Goal: Task Accomplishment & Management: Use online tool/utility

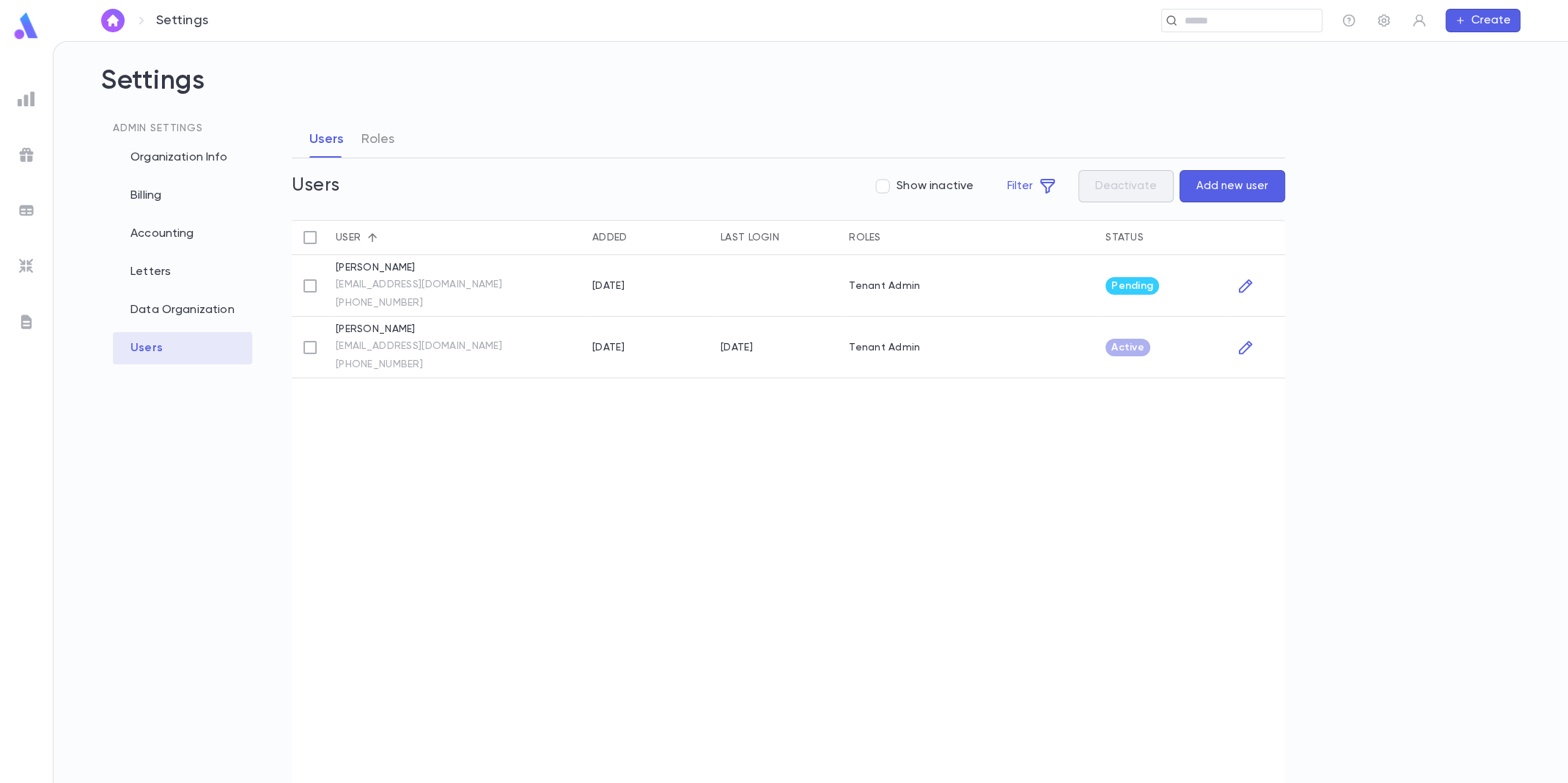
click at [26, 108] on div at bounding box center [26, 99] width 27 height 27
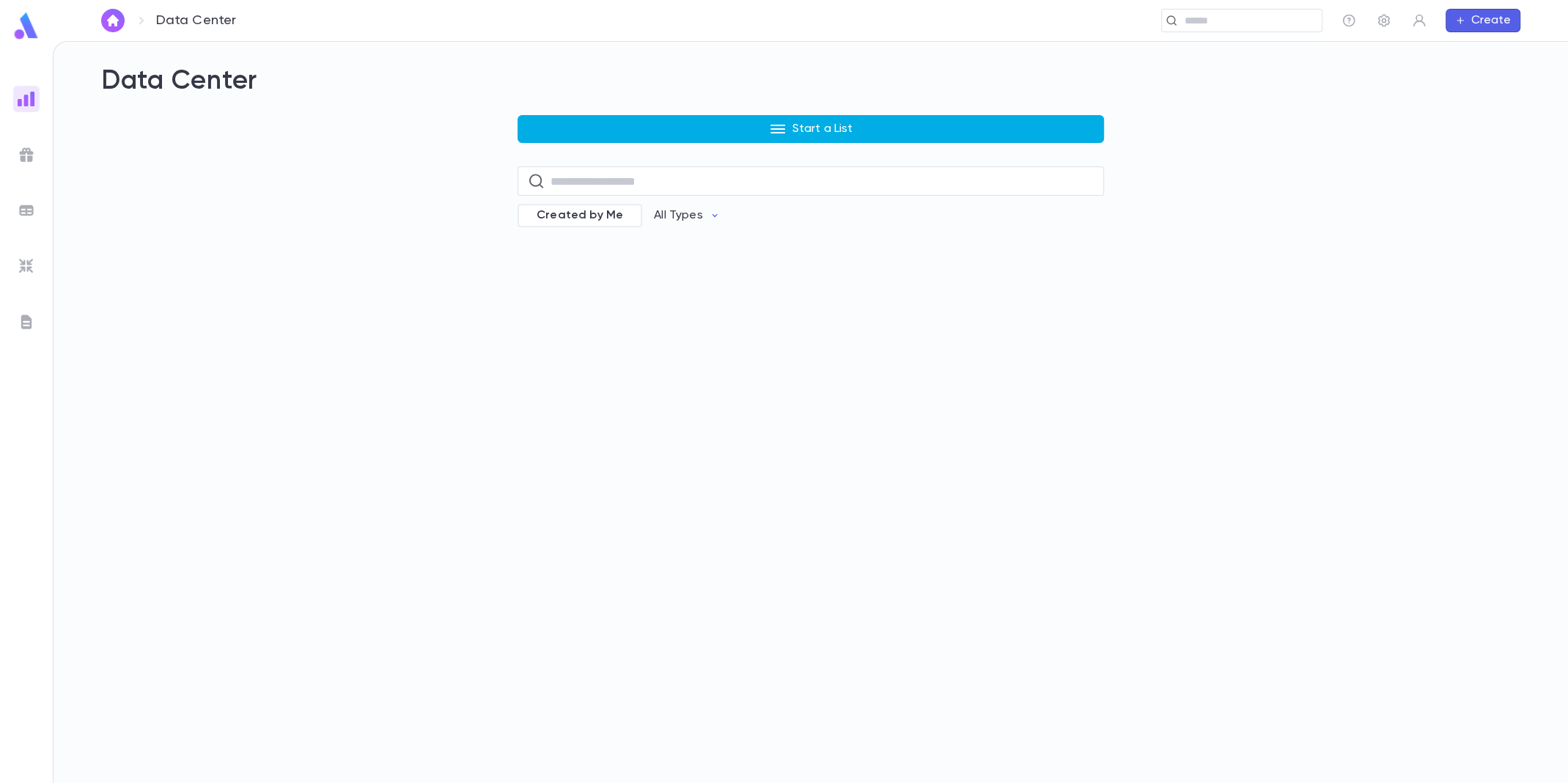
click at [851, 136] on button "Start a List" at bounding box center [811, 129] width 587 height 28
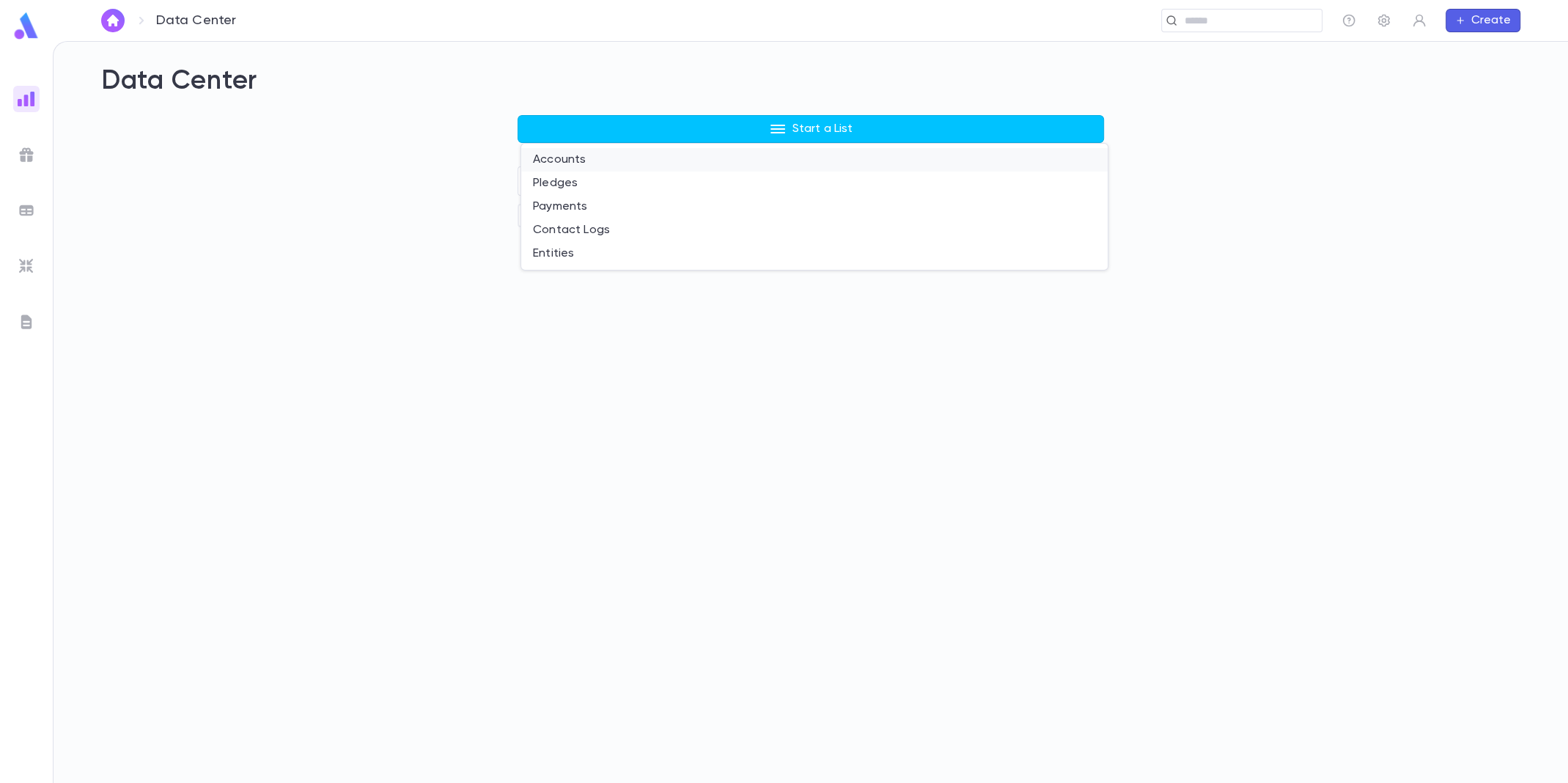
click at [713, 155] on li "Accounts" at bounding box center [815, 159] width 587 height 23
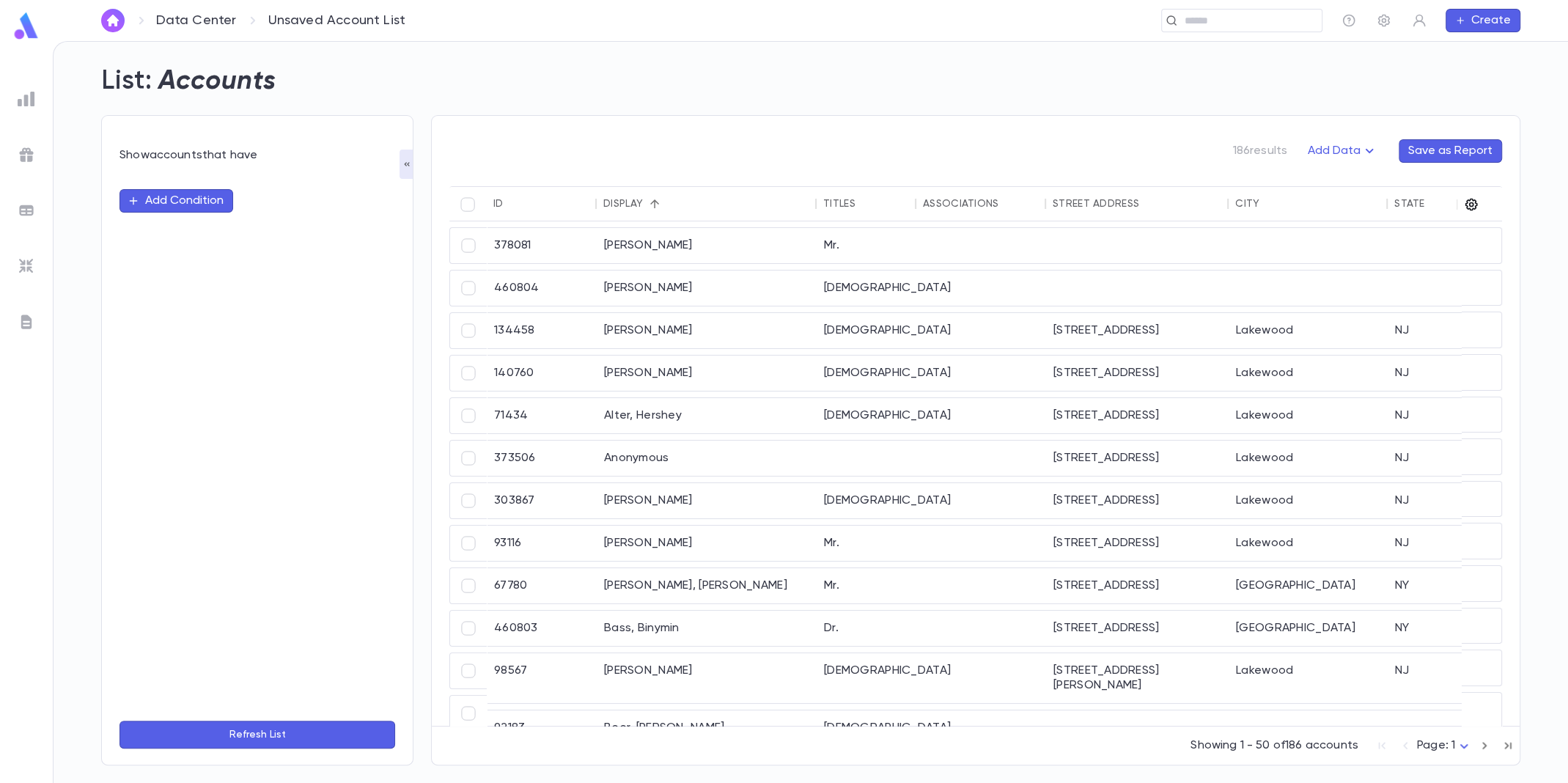
click at [1467, 202] on icon "button" at bounding box center [1472, 205] width 12 height 12
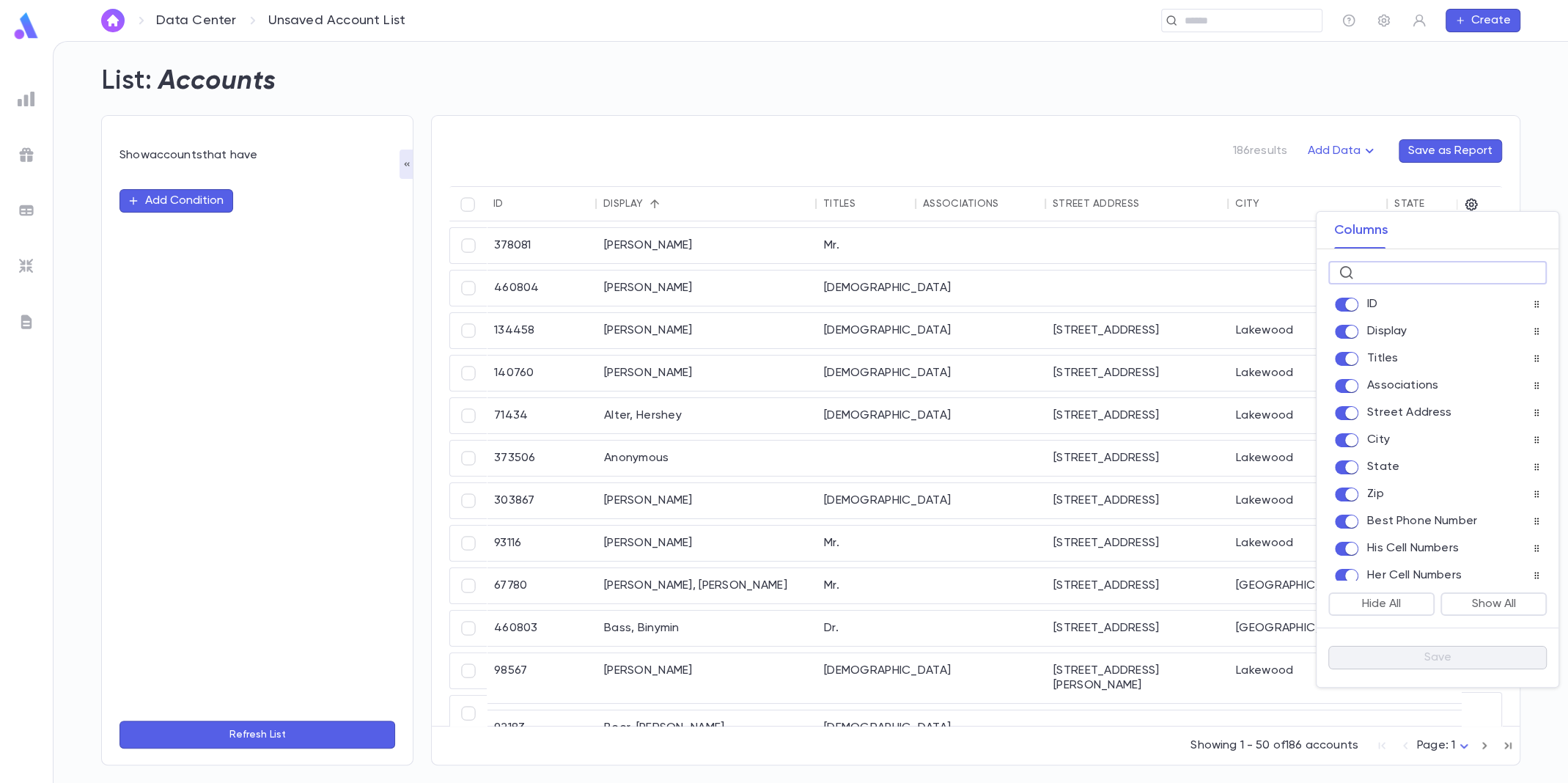
click at [1429, 280] on input "text" at bounding box center [1448, 273] width 177 height 23
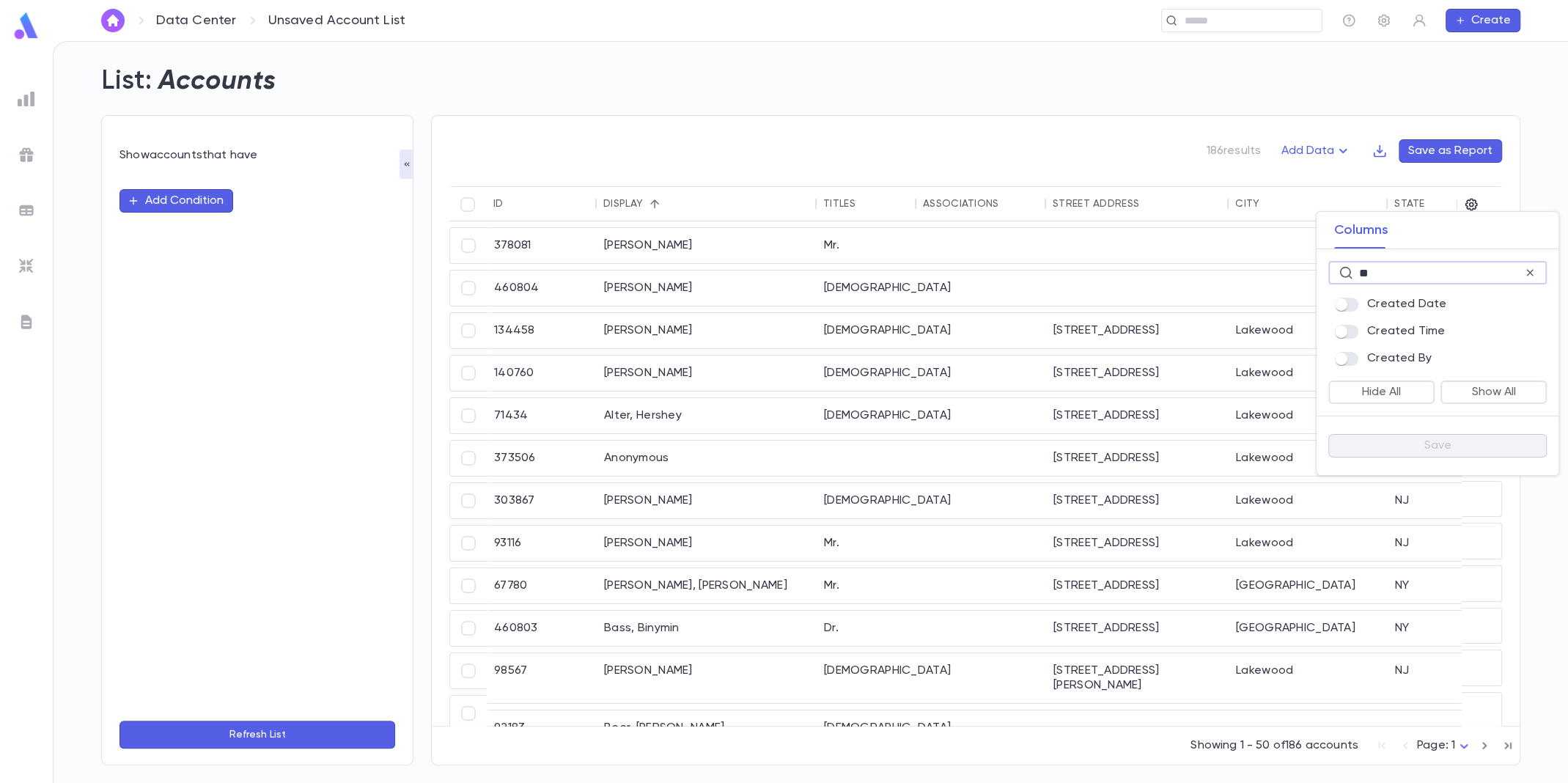
type input "**"
drag, startPoint x: 742, startPoint y: 722, endPoint x: 980, endPoint y: 711, distance: 238.3
click at [980, 711] on div at bounding box center [784, 391] width 1568 height 783
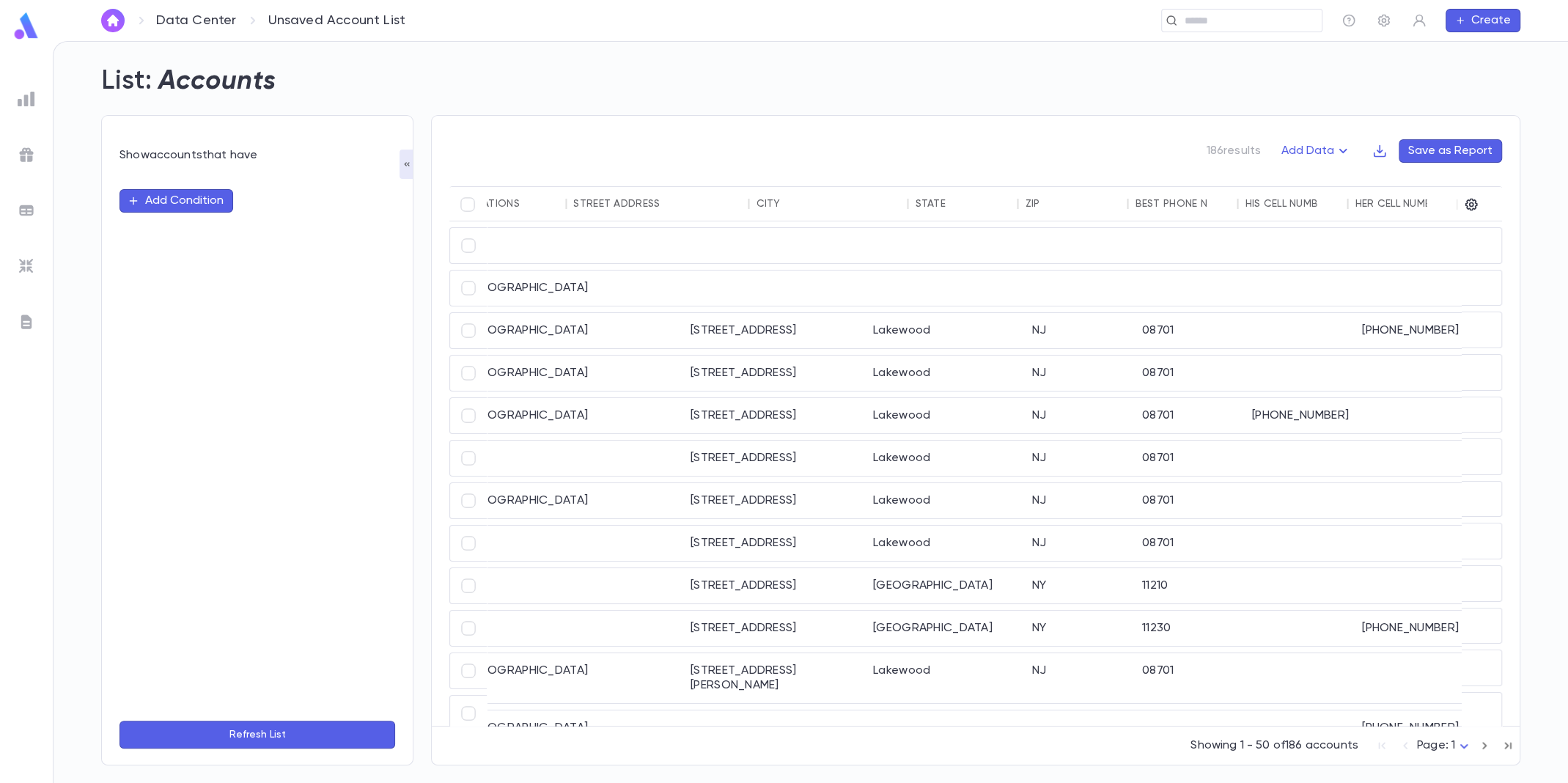
scroll to position [0, 478]
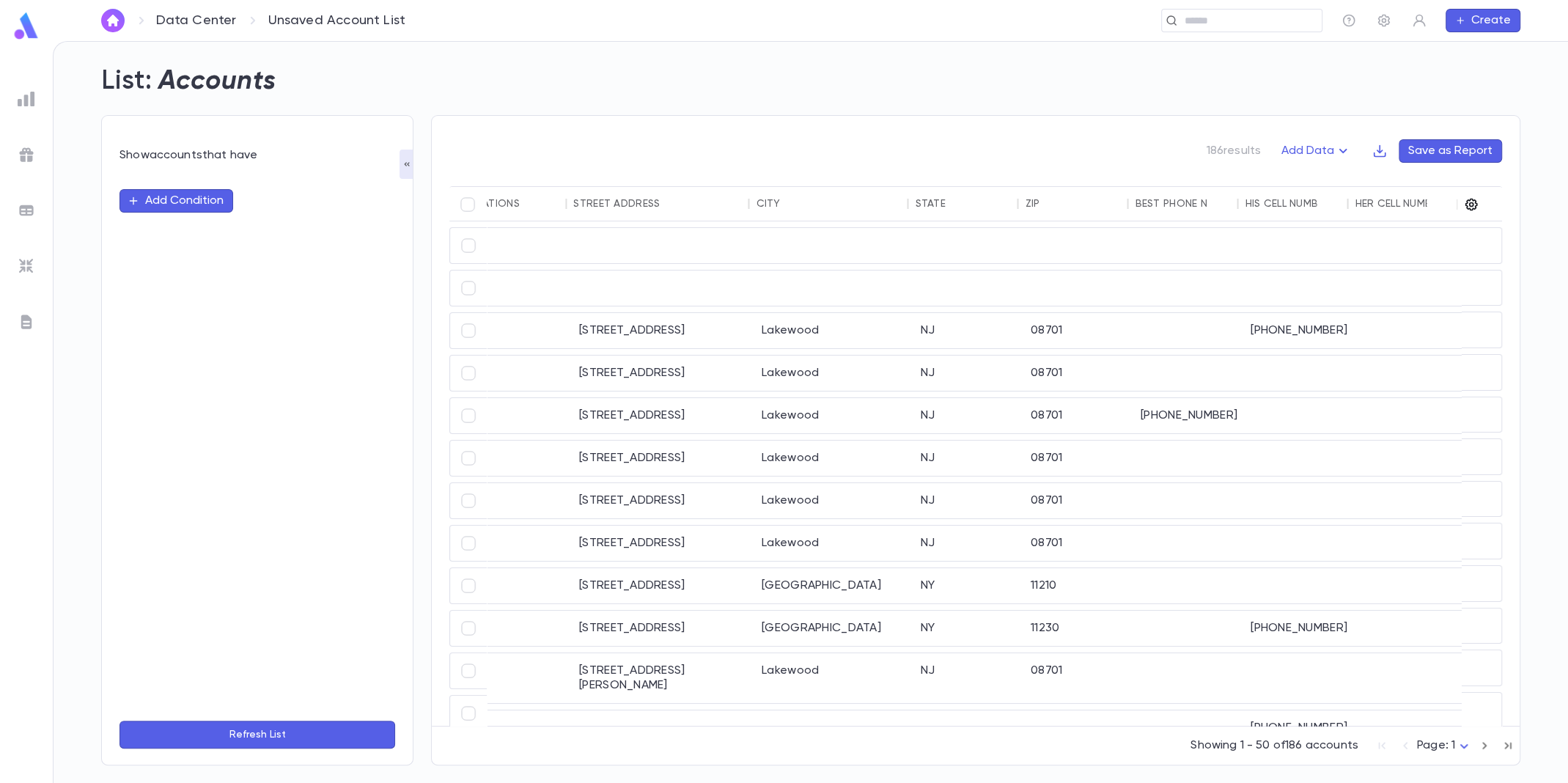
click at [1469, 208] on icon "button" at bounding box center [1472, 205] width 12 height 12
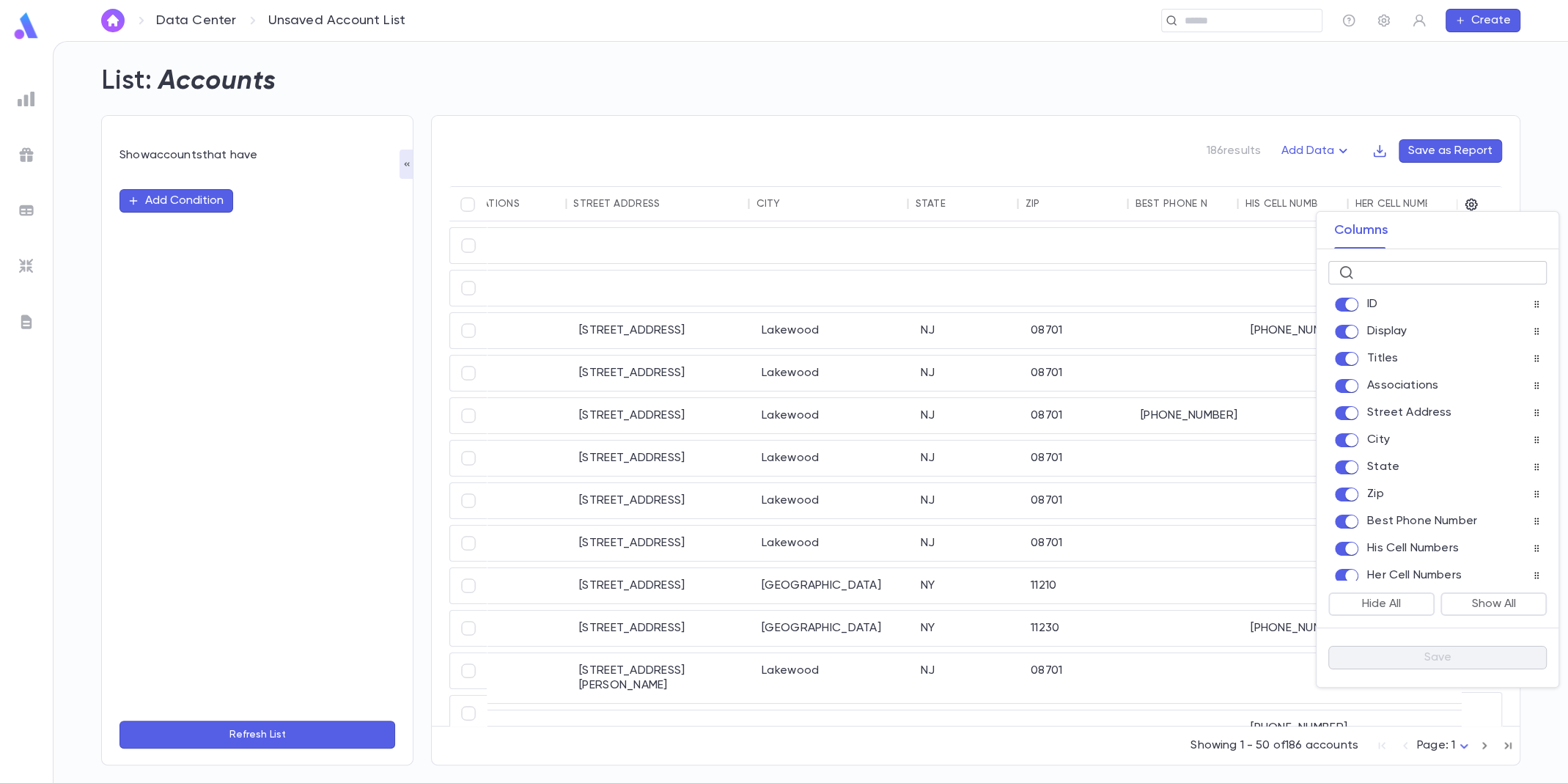
click at [1388, 263] on input "text" at bounding box center [1448, 273] width 177 height 23
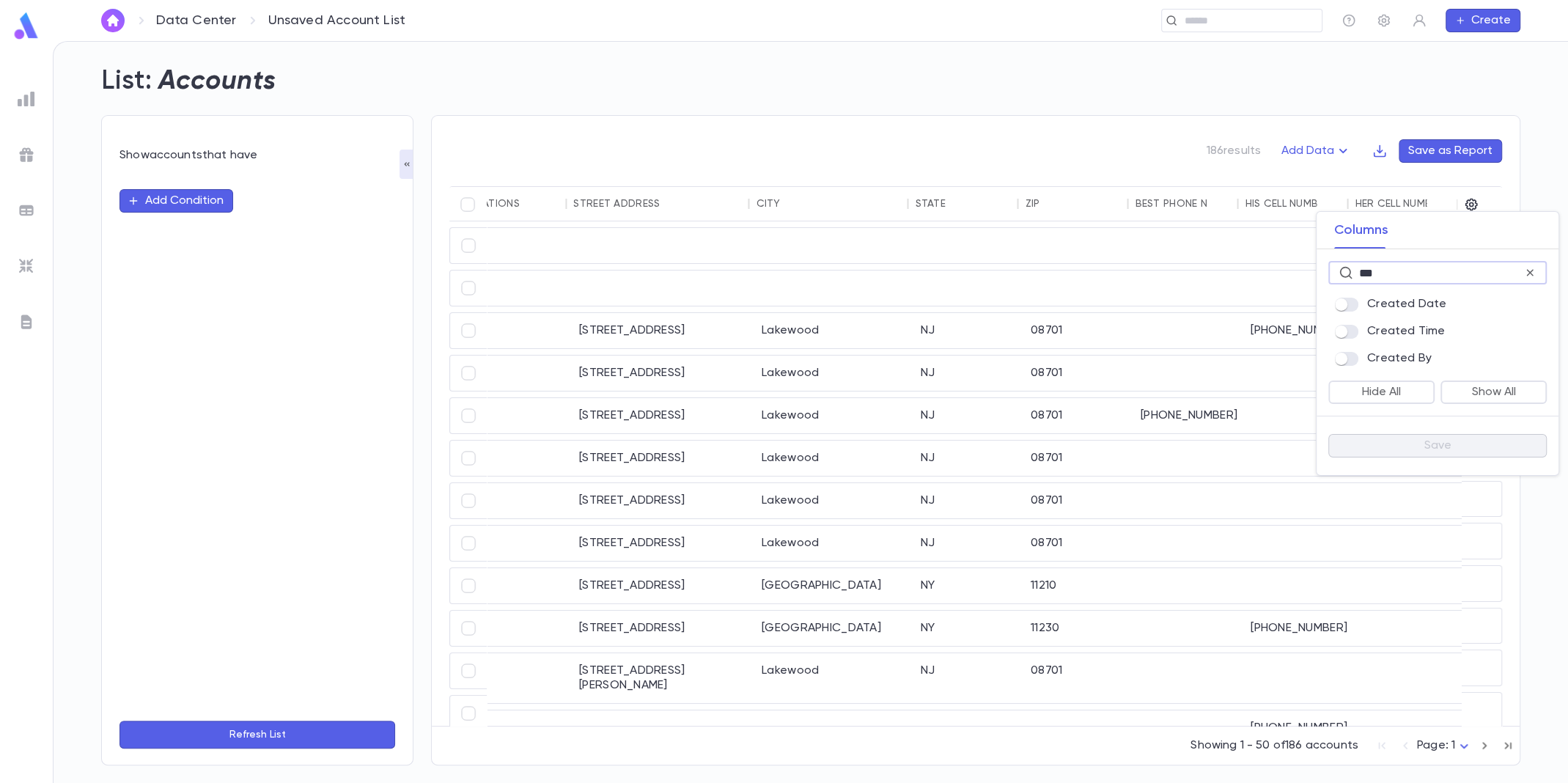
type input "***"
click at [1392, 441] on button "Save" at bounding box center [1438, 445] width 218 height 23
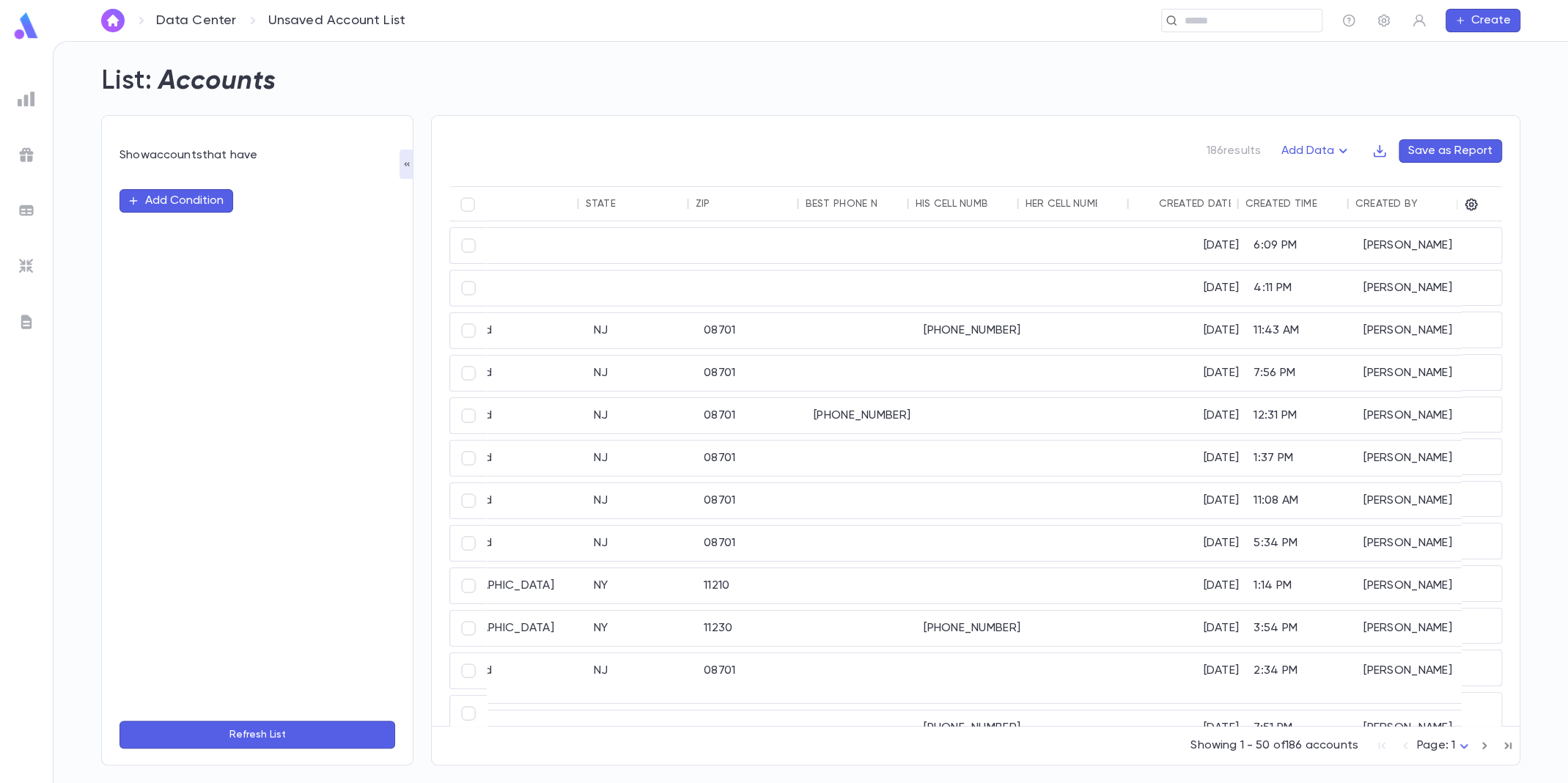
scroll to position [0, 809]
click at [1428, 210] on button "Sort" at bounding box center [1429, 203] width 24 height 23
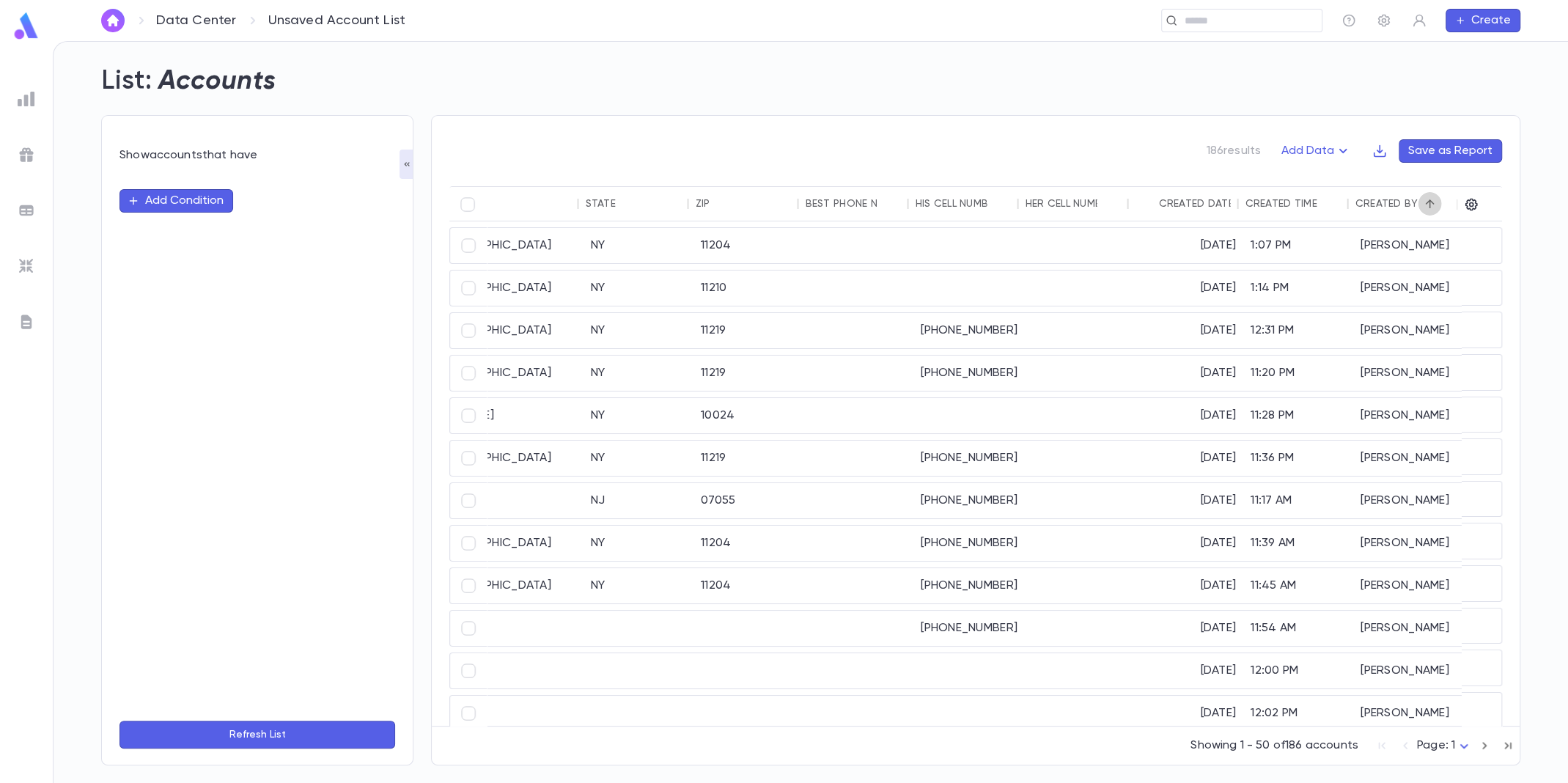
click at [1425, 203] on icon "Sort" at bounding box center [1430, 204] width 9 height 9
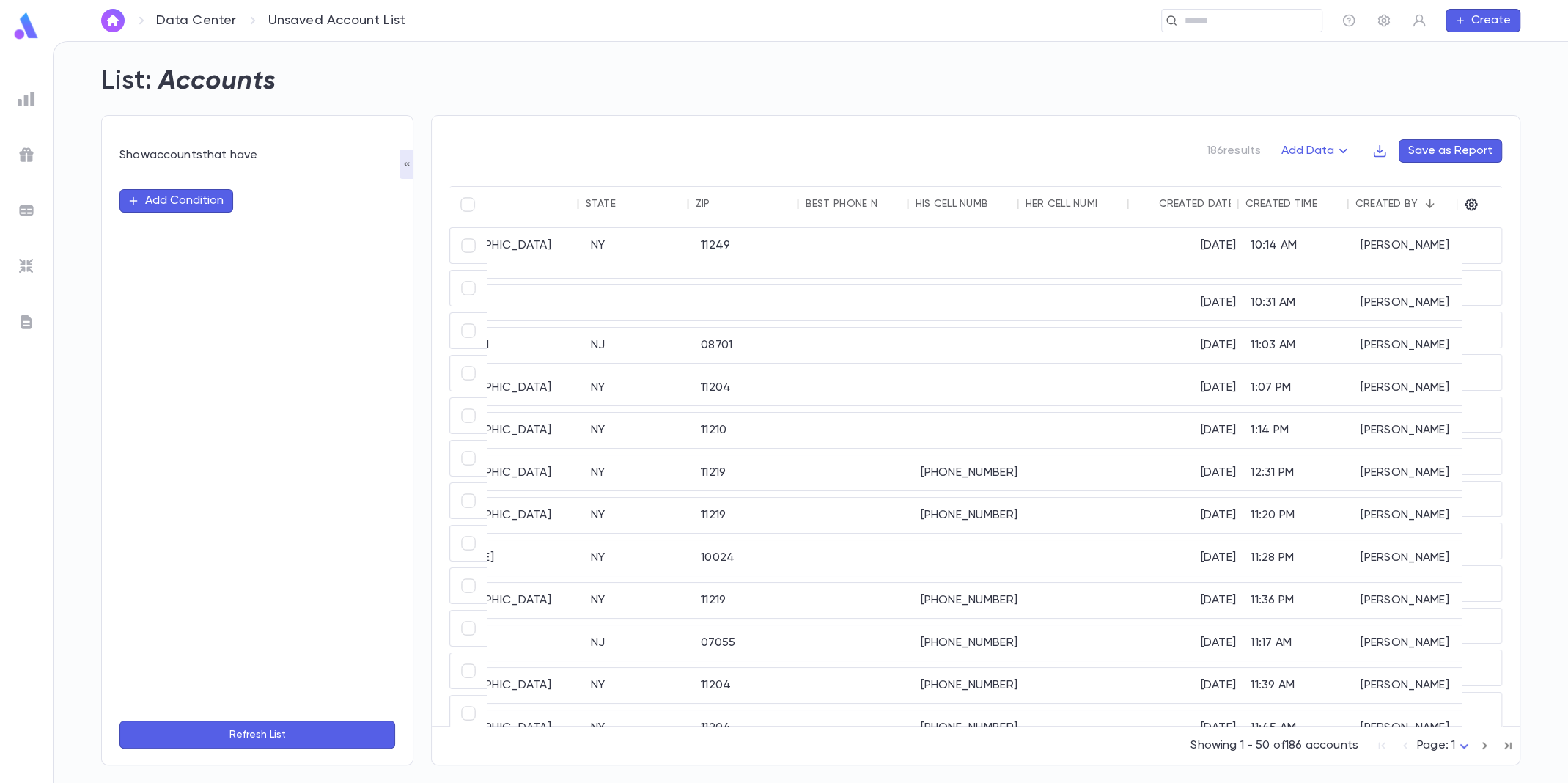
click at [1152, 206] on icon "Sort" at bounding box center [1146, 203] width 13 height 13
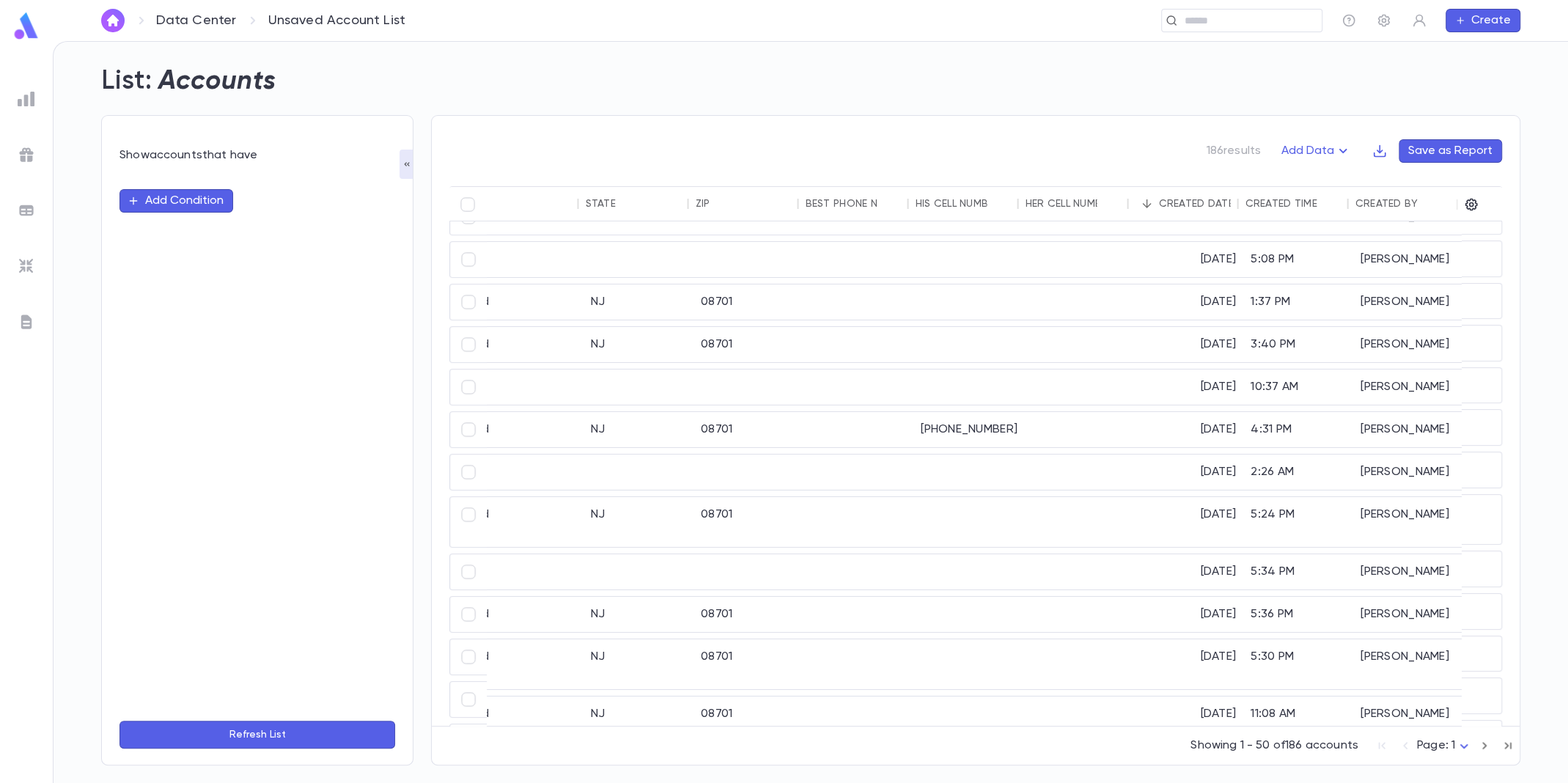
scroll to position [586, 809]
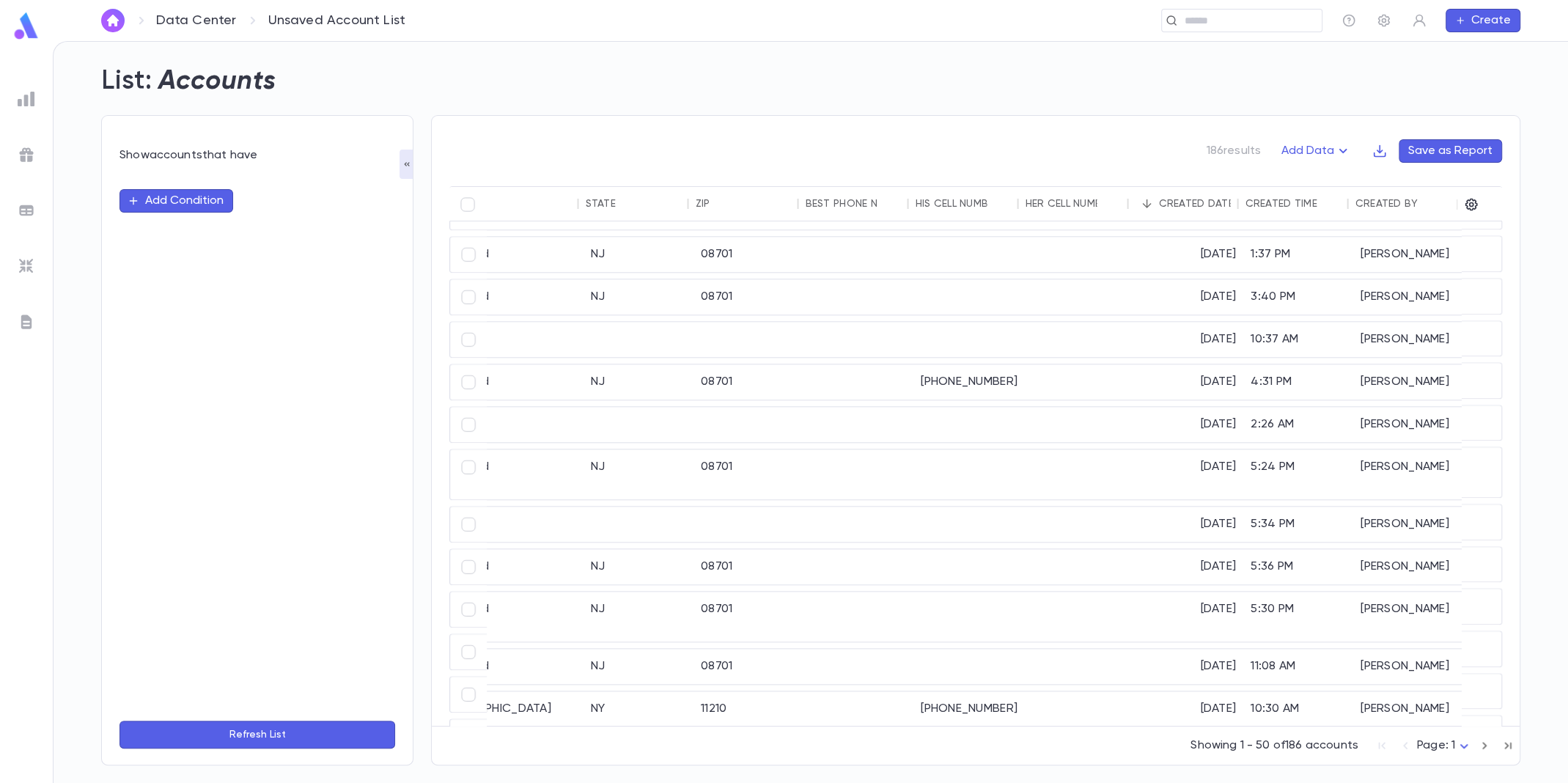
click at [26, 99] on img at bounding box center [26, 99] width 17 height 17
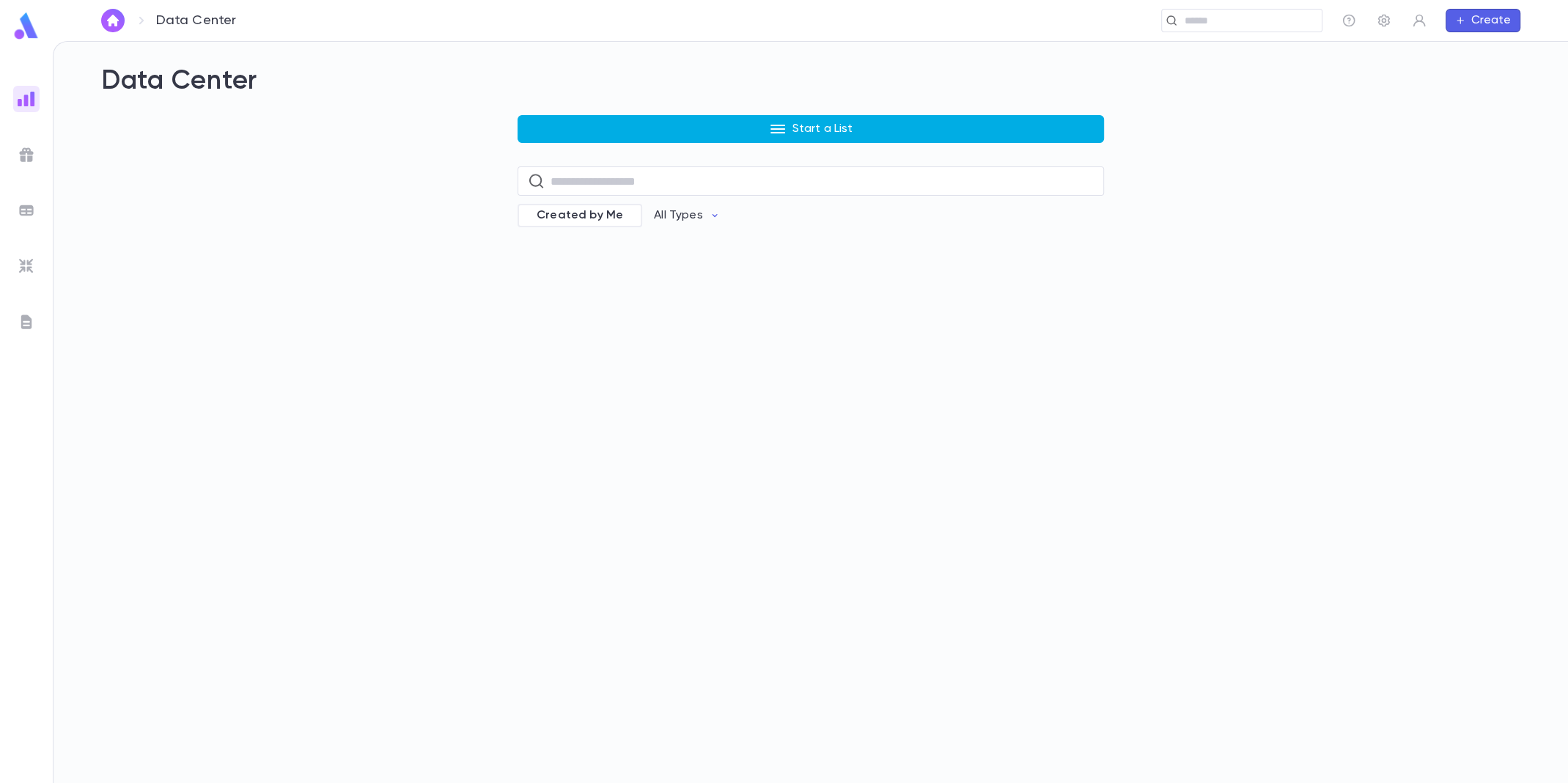
click at [801, 135] on p "Start a List" at bounding box center [823, 129] width 61 height 14
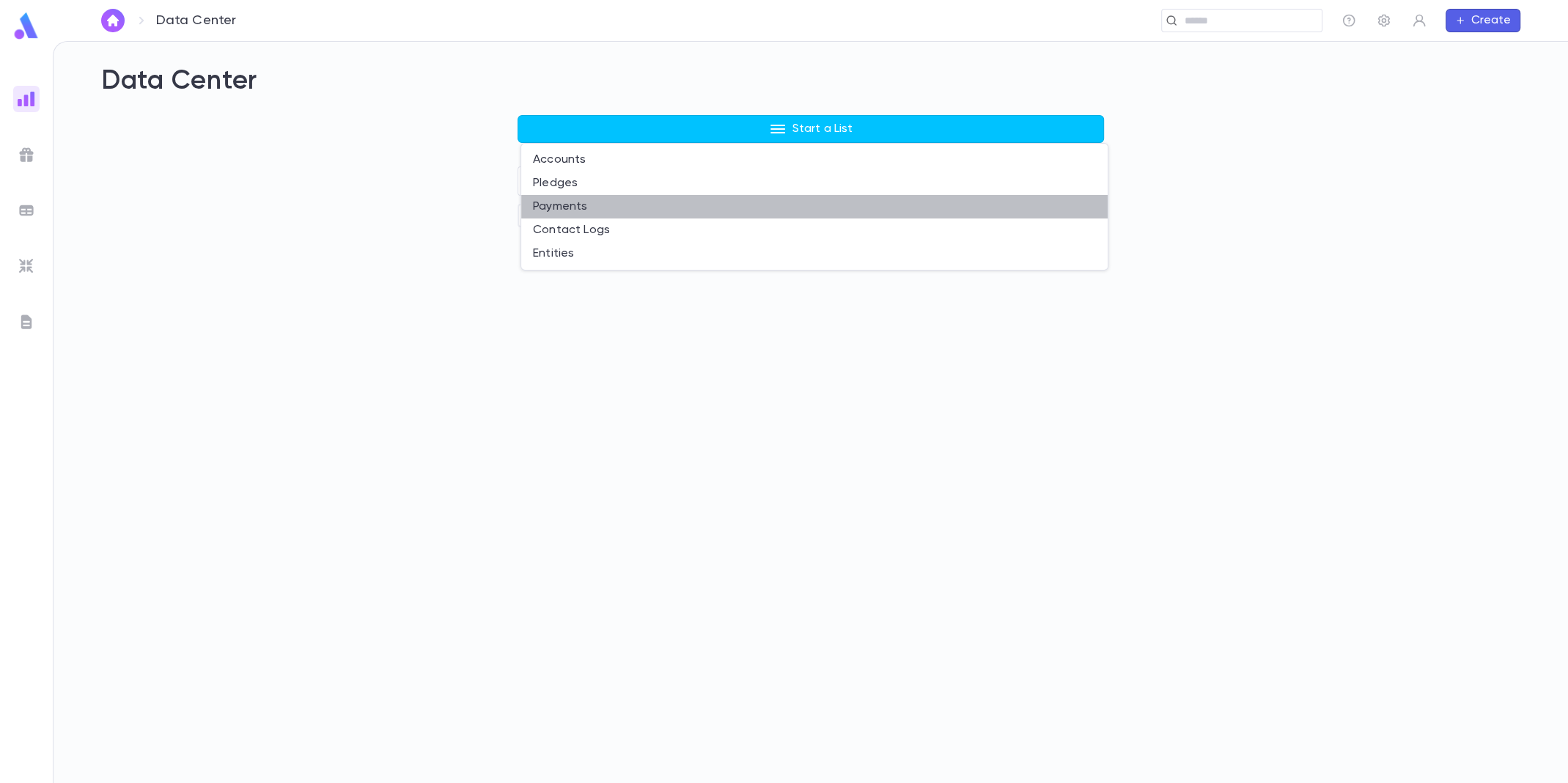
click at [678, 197] on li "Payments" at bounding box center [815, 206] width 587 height 23
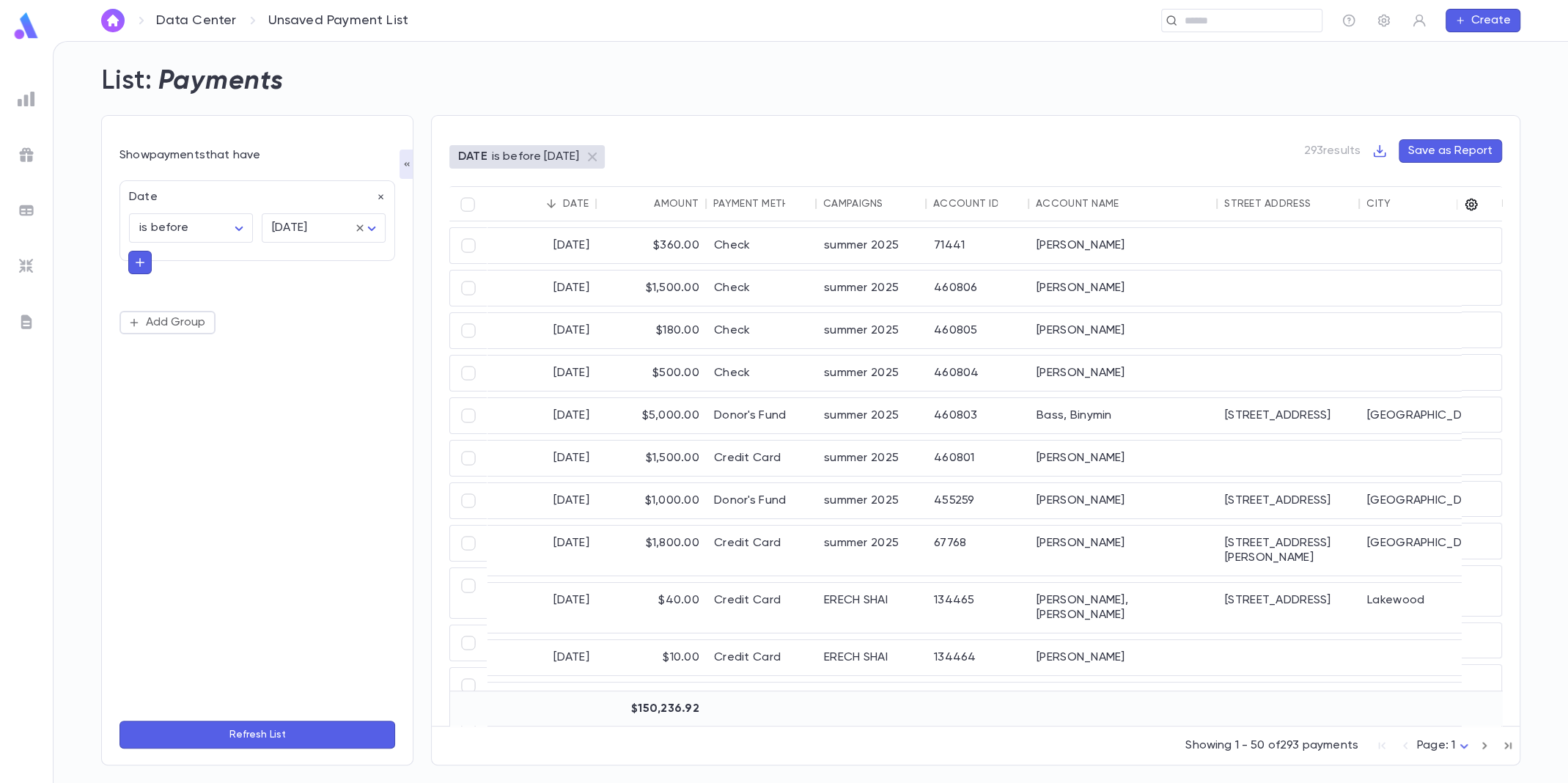
click at [1475, 202] on icon "button" at bounding box center [1472, 205] width 12 height 12
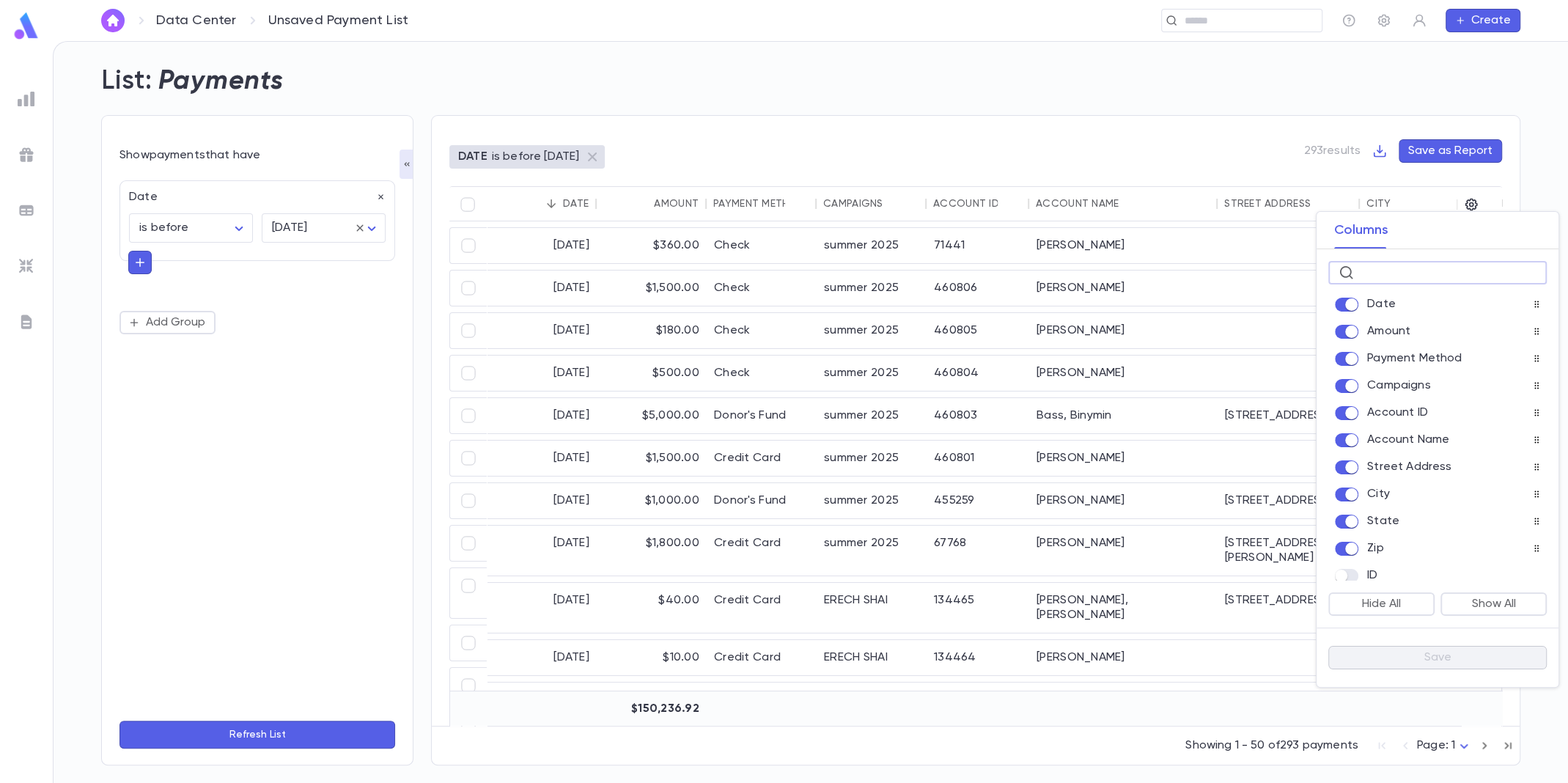
click at [1419, 271] on input "text" at bounding box center [1448, 273] width 177 height 23
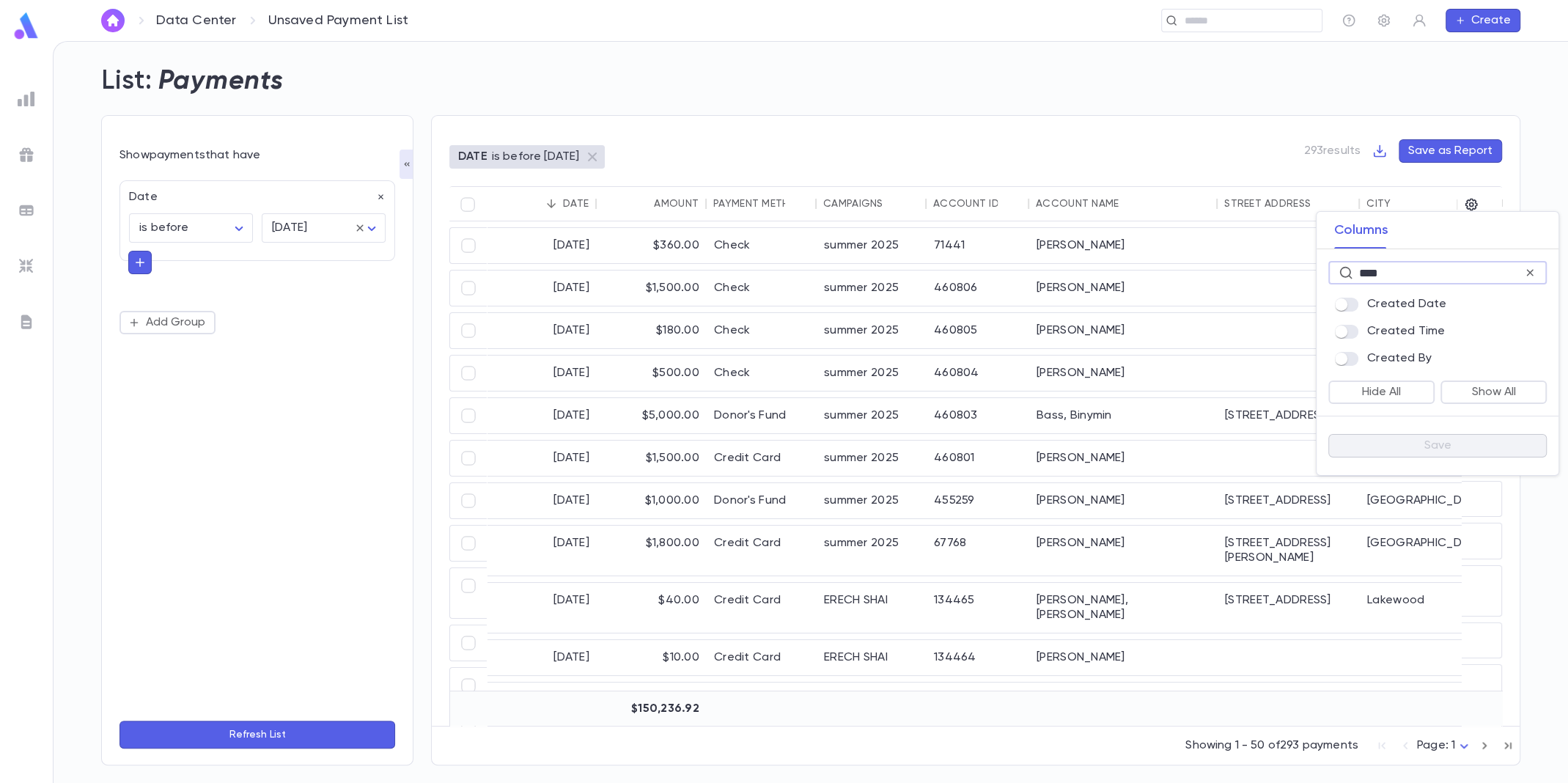
type input "****"
click at [1339, 351] on div at bounding box center [1351, 358] width 33 height 14
click at [1409, 455] on button "Save" at bounding box center [1438, 445] width 218 height 23
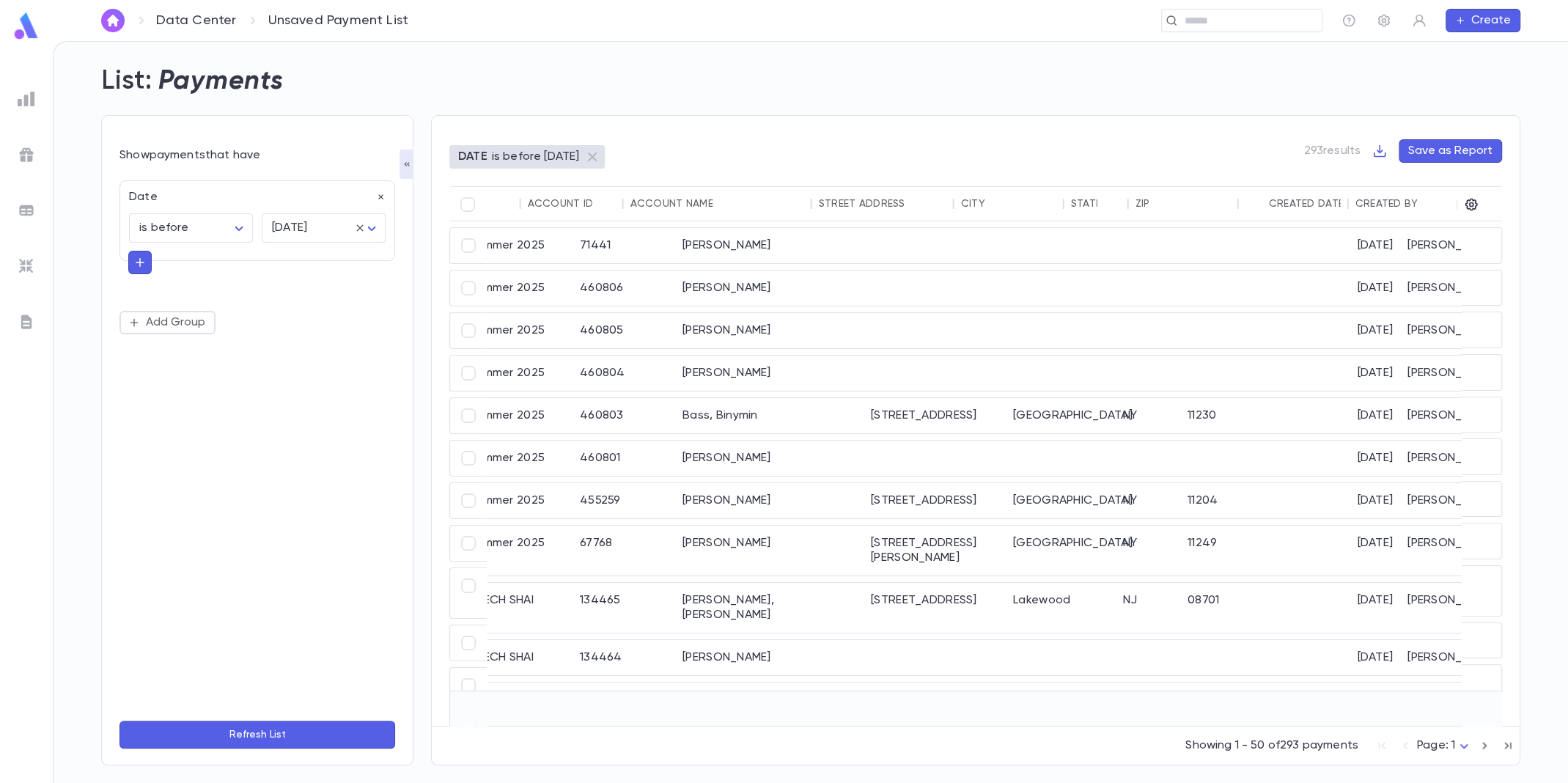
scroll to position [0, 406]
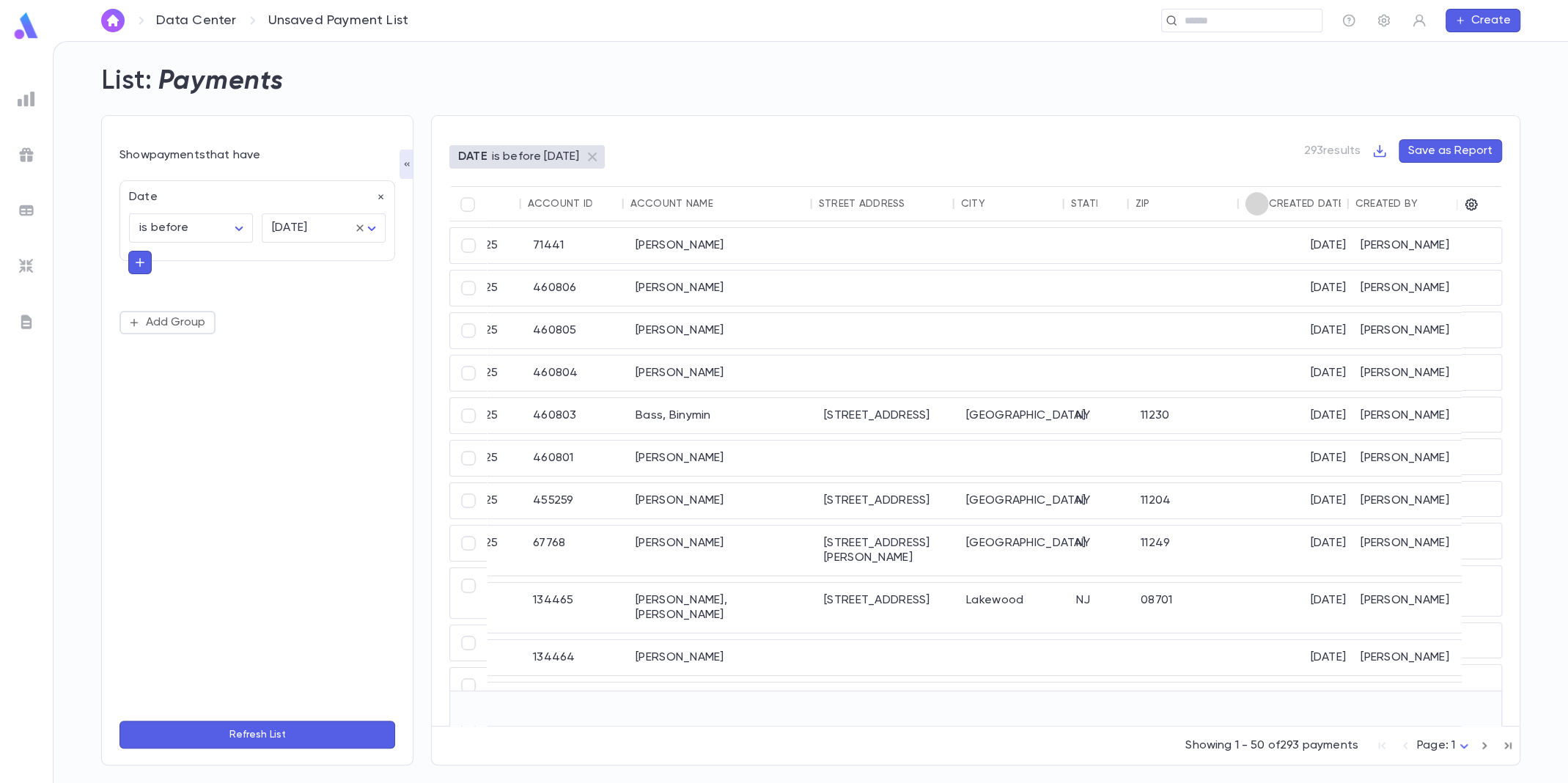
click at [1257, 202] on icon "Sort" at bounding box center [1257, 203] width 13 height 13
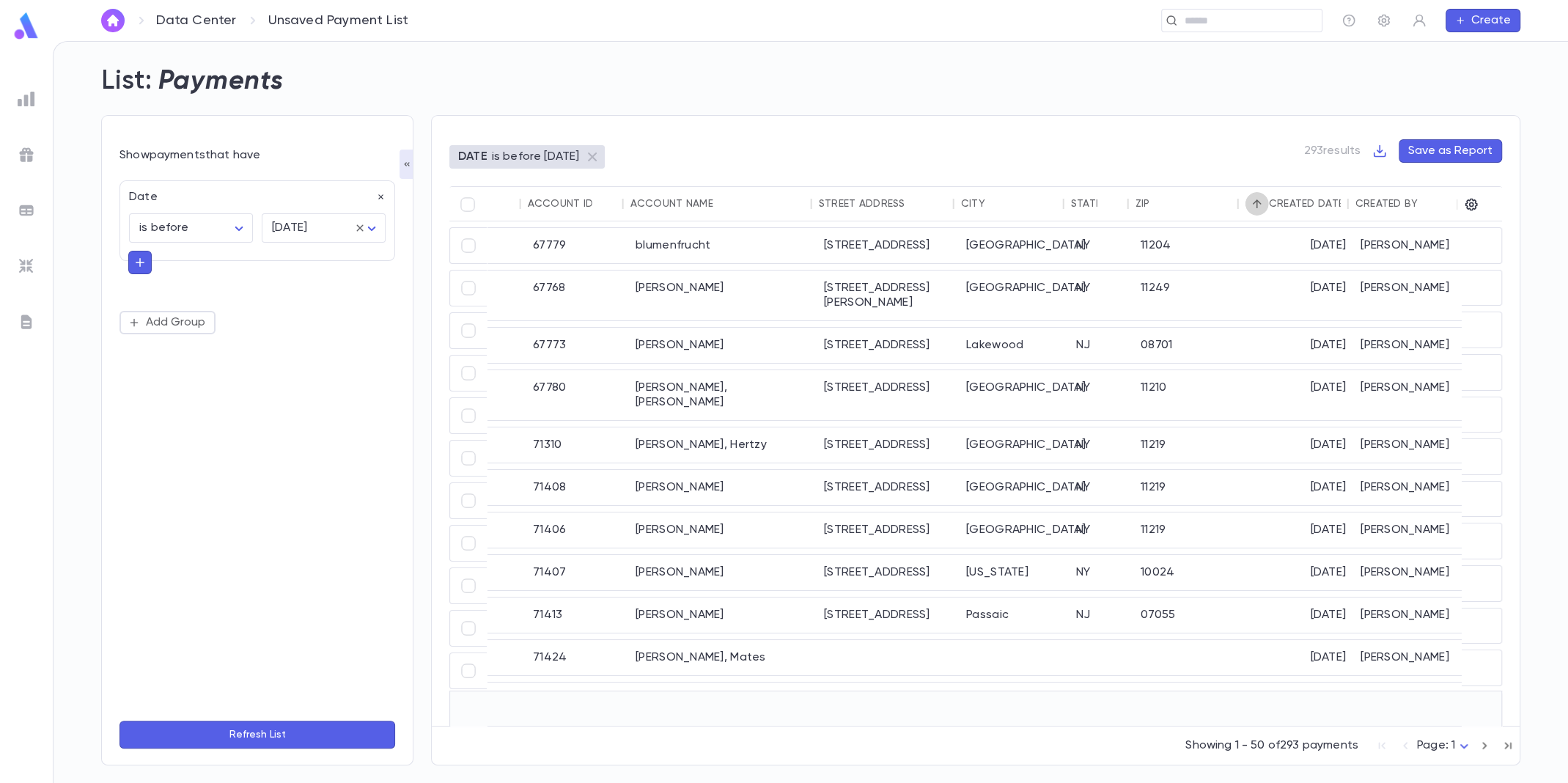
click at [1257, 202] on icon "Sort" at bounding box center [1257, 203] width 13 height 13
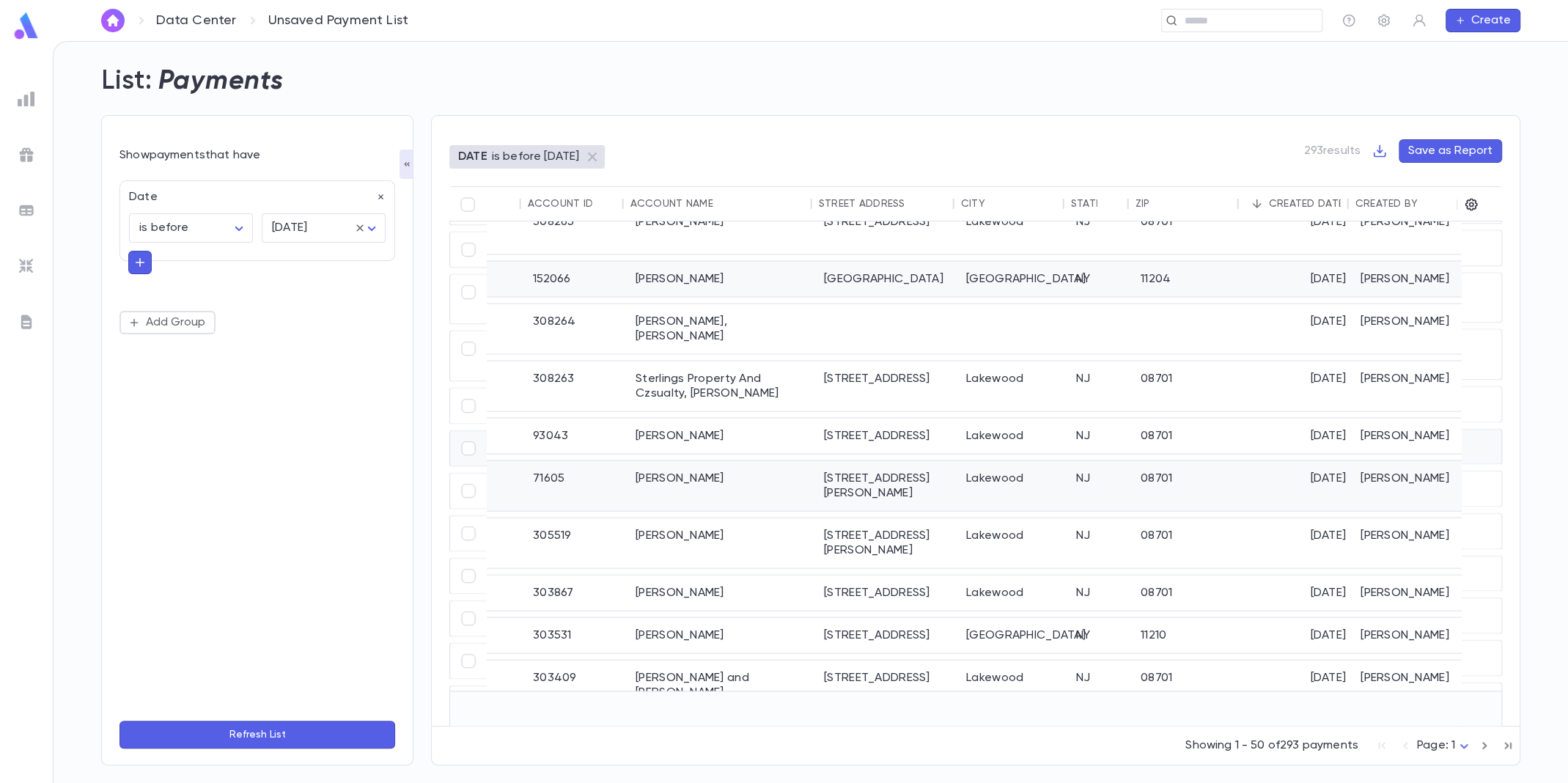
scroll to position [1491, 406]
